Goal: Answer question/provide support: Share knowledge or assist other users

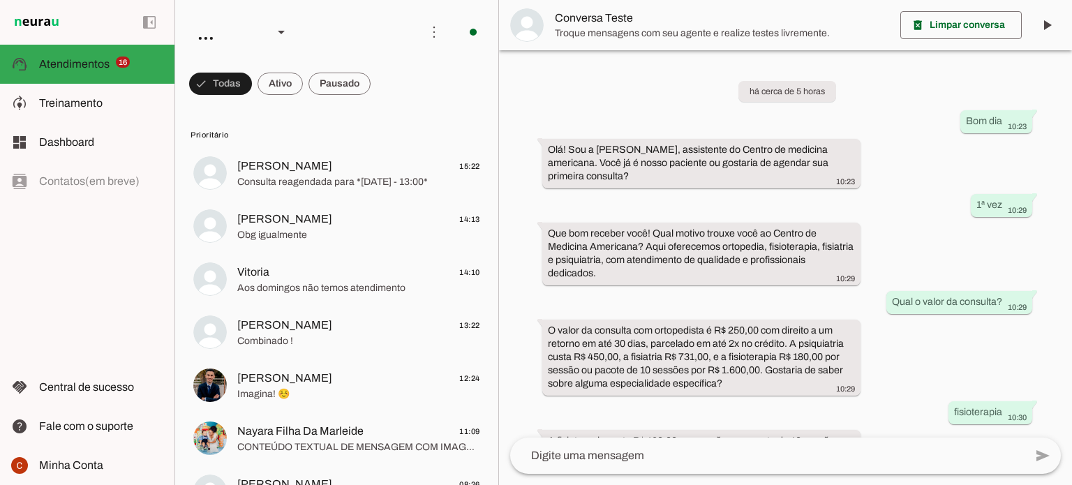
scroll to position [65, 0]
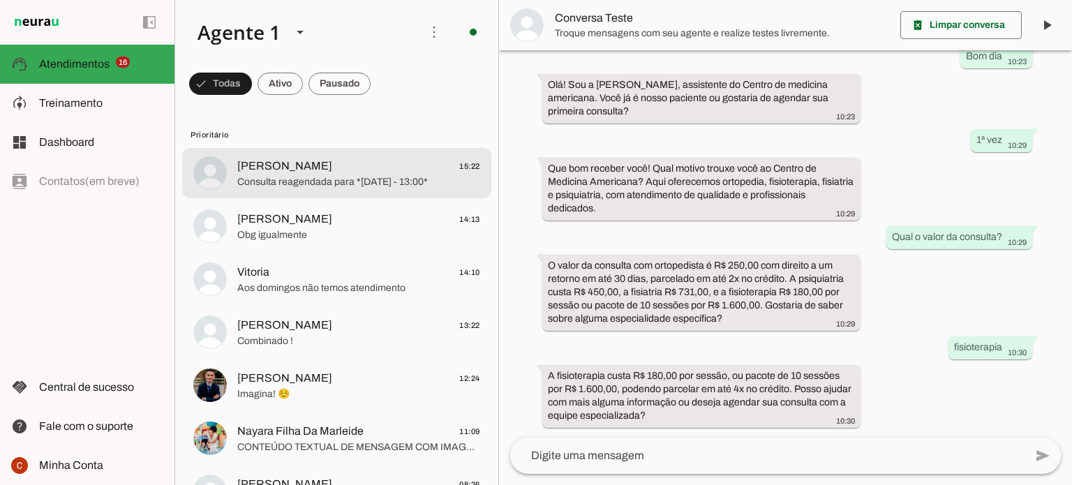
click at [380, 170] on span "[PERSON_NAME] 15:22" at bounding box center [358, 166] width 243 height 17
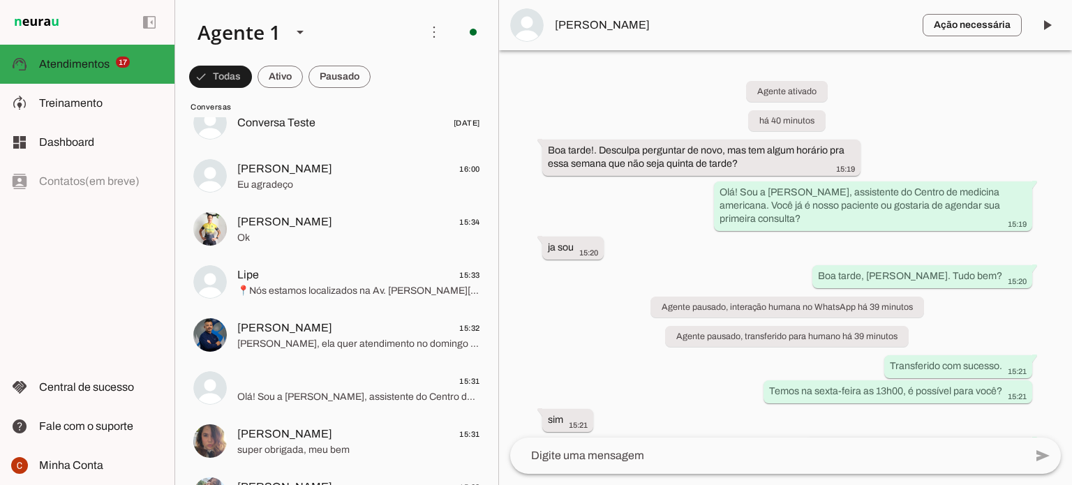
scroll to position [1326, 0]
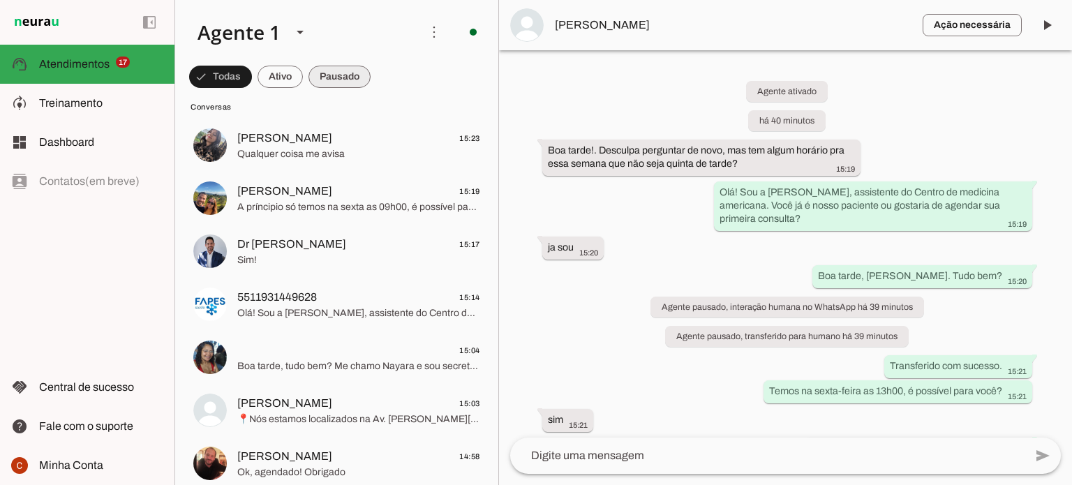
click at [340, 77] on span at bounding box center [340, 77] width 62 height 34
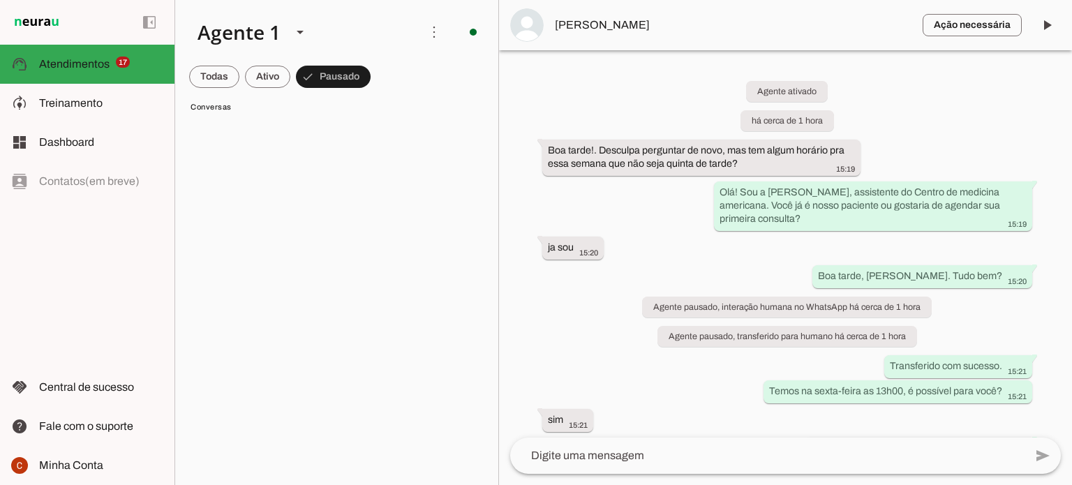
scroll to position [61, 0]
